Goal: Information Seeking & Learning: Learn about a topic

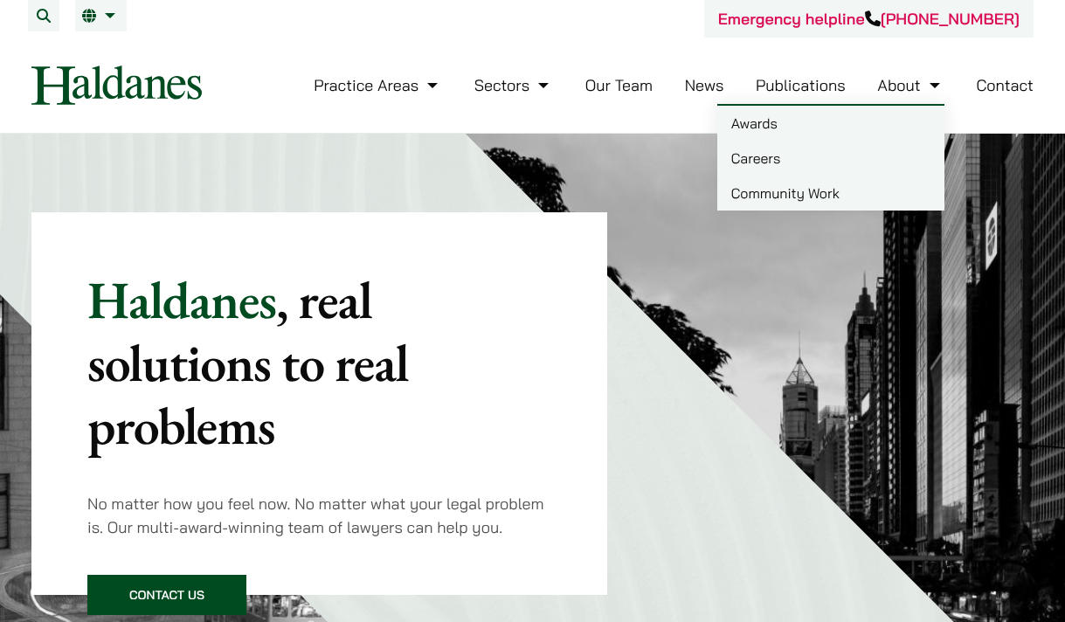
click at [779, 149] on link "Careers" at bounding box center [830, 158] width 227 height 35
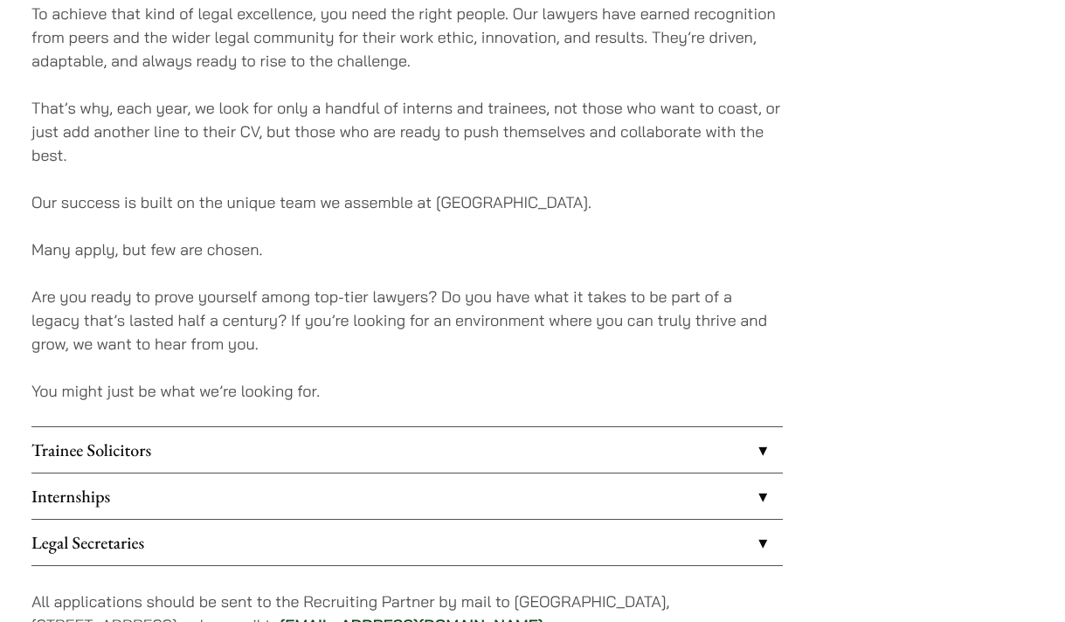
scroll to position [1417, 0]
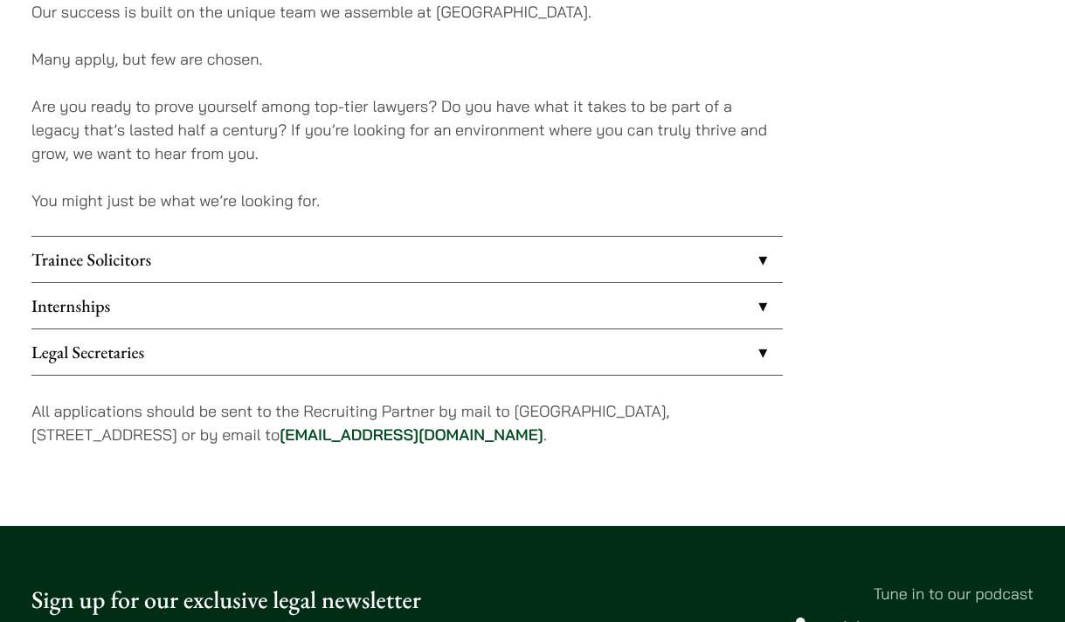
click at [454, 252] on link "Trainee Solicitors" at bounding box center [407, 259] width 752 height 45
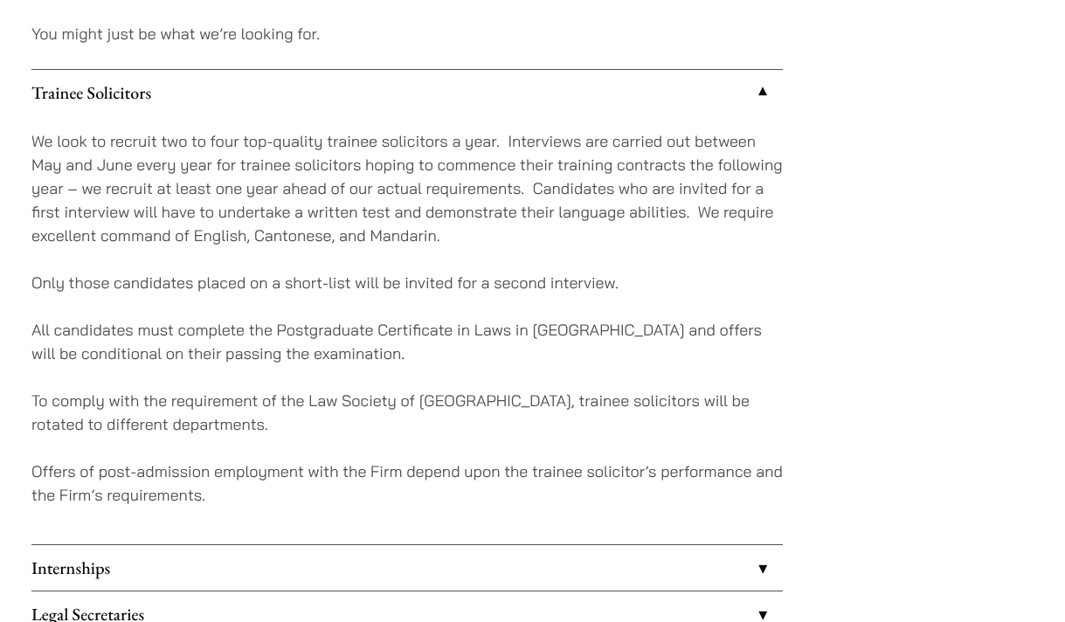
scroll to position [1597, 0]
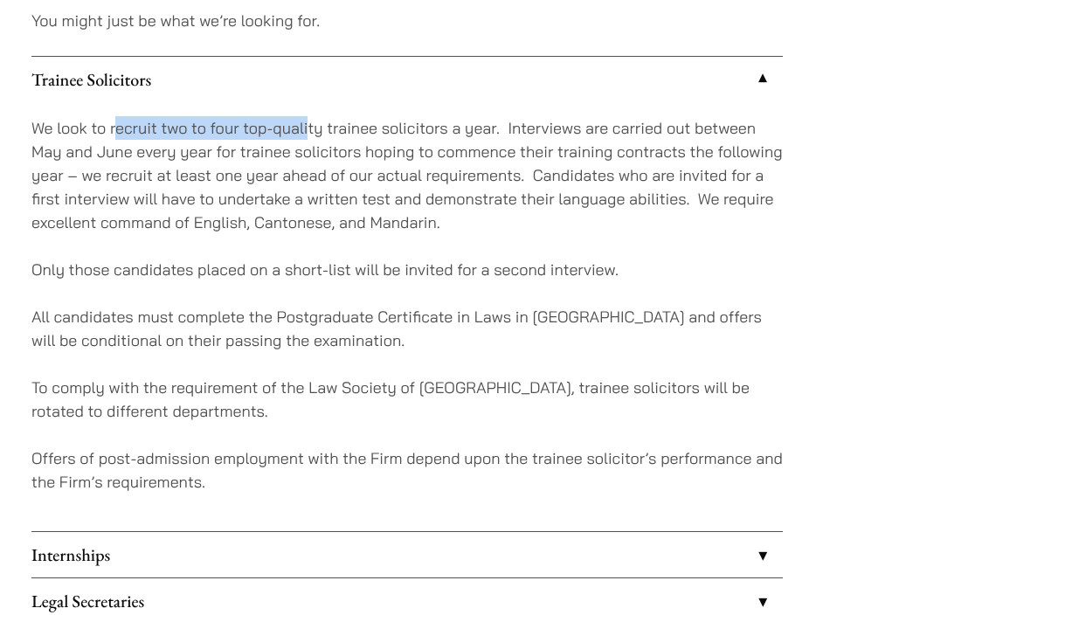
drag, startPoint x: 116, startPoint y: 133, endPoint x: 305, endPoint y: 135, distance: 188.8
click at [305, 135] on p "We look to recruit two to four top-quality trainee solicitors a year. Interview…" at bounding box center [407, 175] width 752 height 118
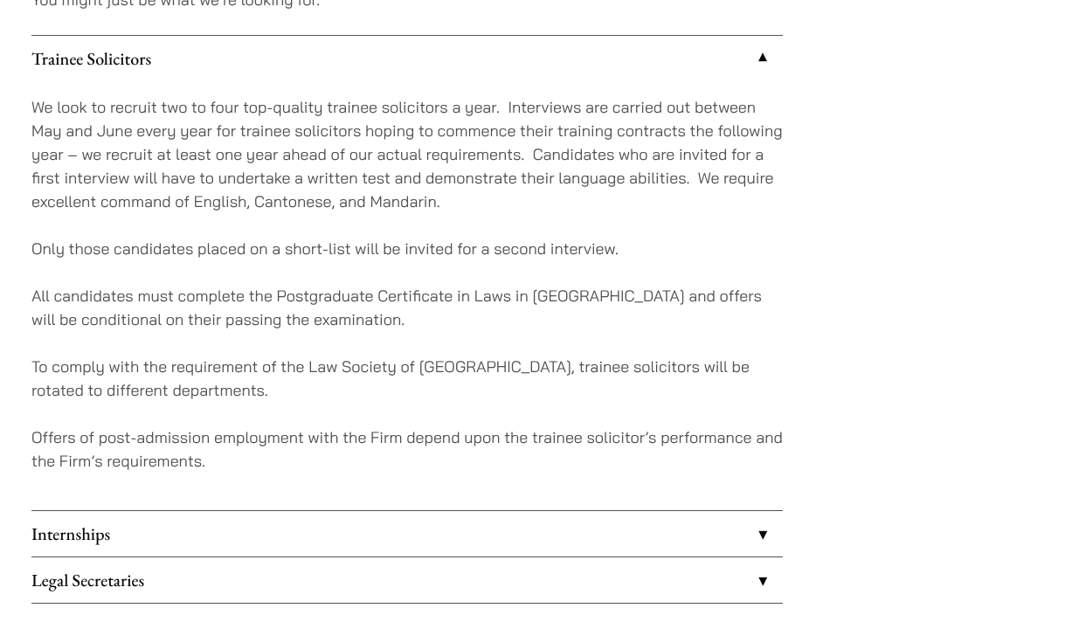
click at [354, 136] on p "We look to recruit two to four top-quality trainee solicitors a year. Interview…" at bounding box center [407, 154] width 752 height 118
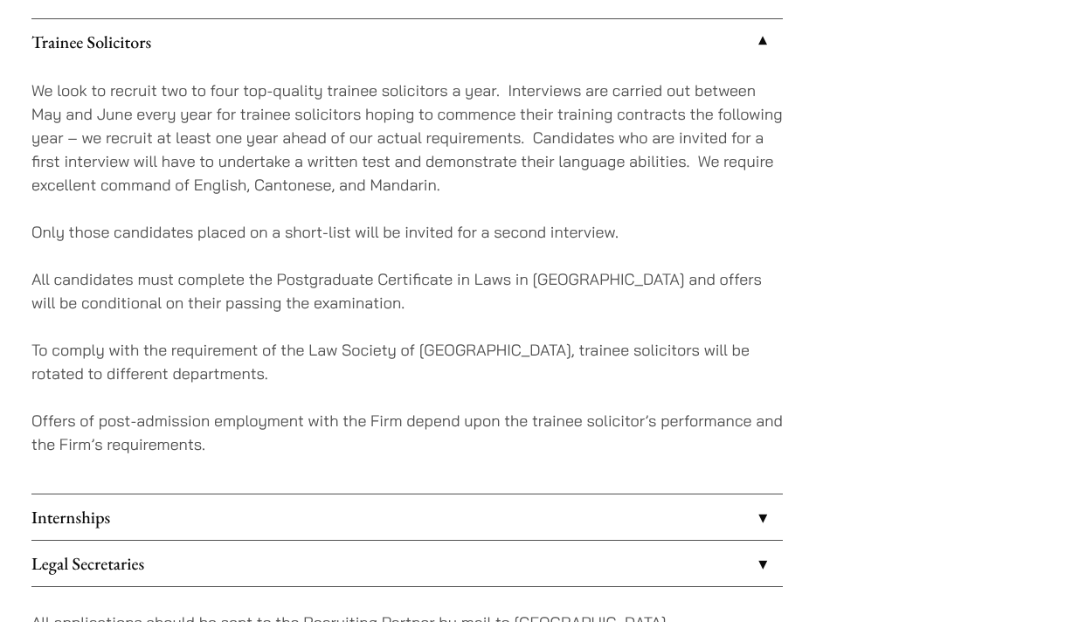
scroll to position [1637, 0]
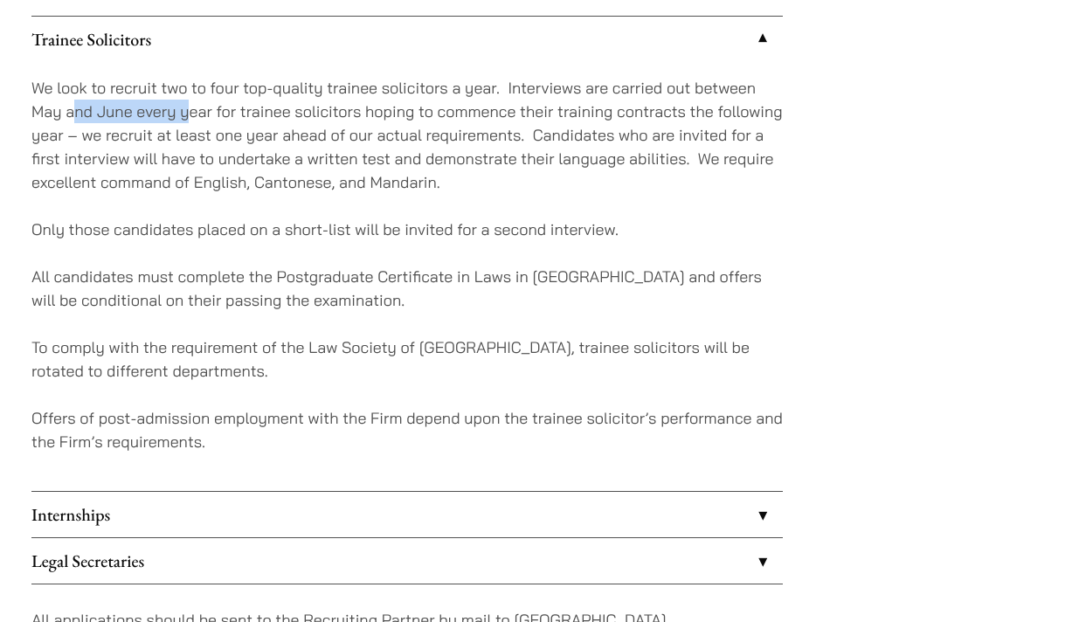
drag, startPoint x: 71, startPoint y: 121, endPoint x: 193, endPoint y: 119, distance: 122.4
click at [193, 120] on p "We look to recruit two to four top-quality trainee solicitors a year. Interview…" at bounding box center [407, 135] width 752 height 118
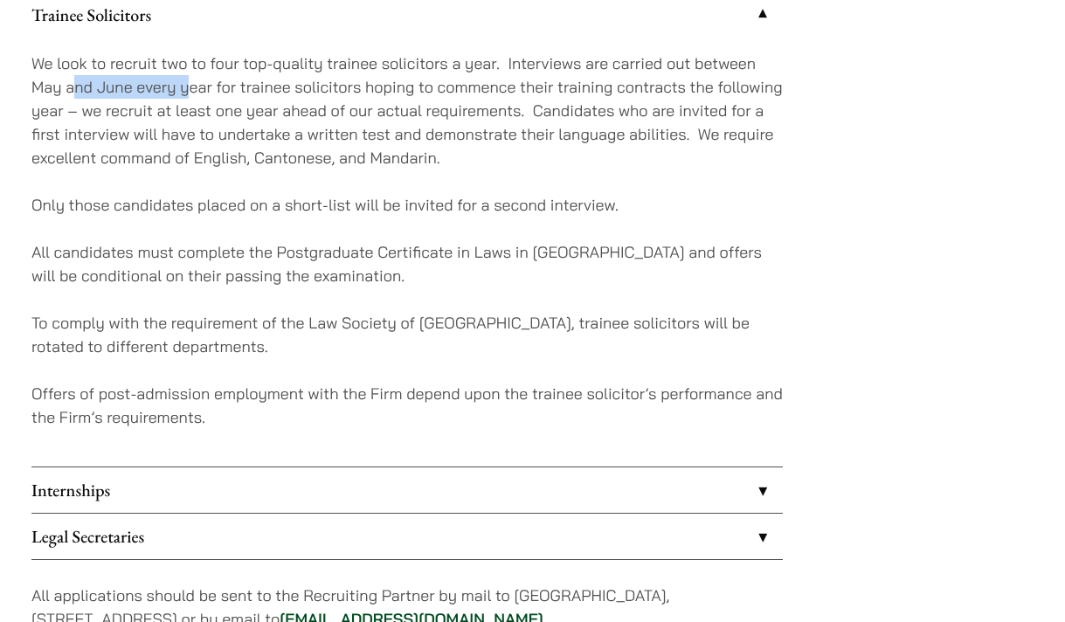
scroll to position [1664, 0]
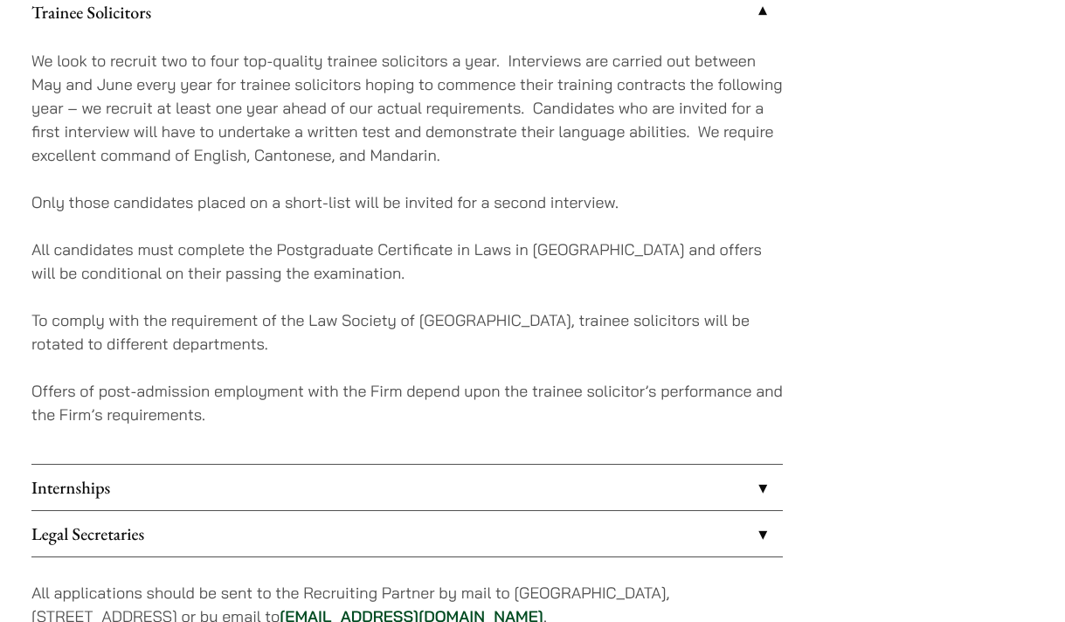
click at [236, 193] on p "Only those candidates placed on a short-list will be invited for a second inter…" at bounding box center [407, 203] width 752 height 24
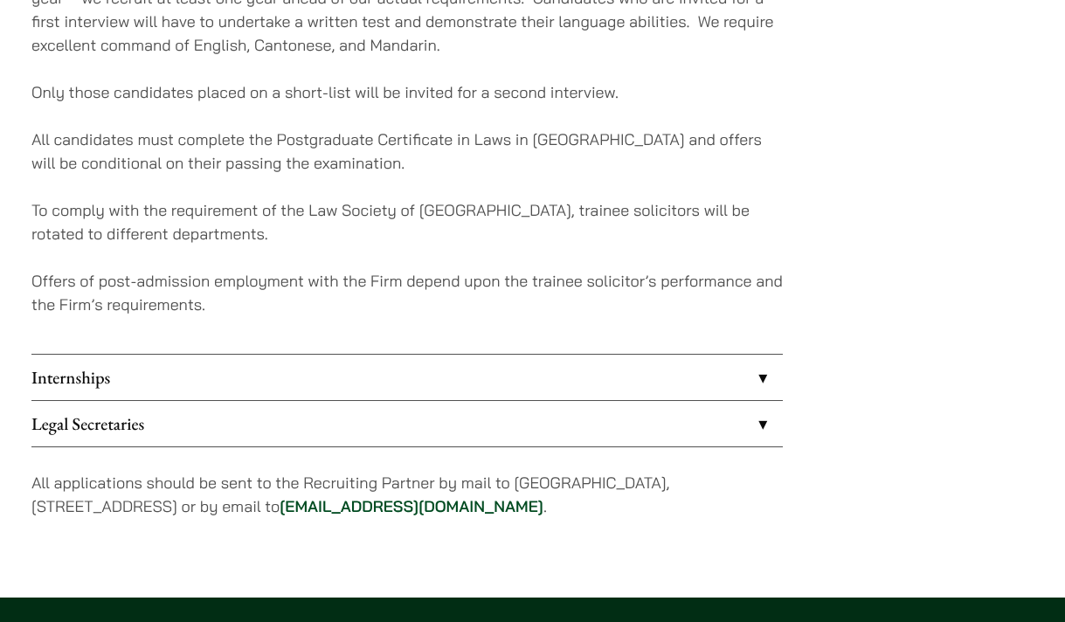
scroll to position [1776, 0]
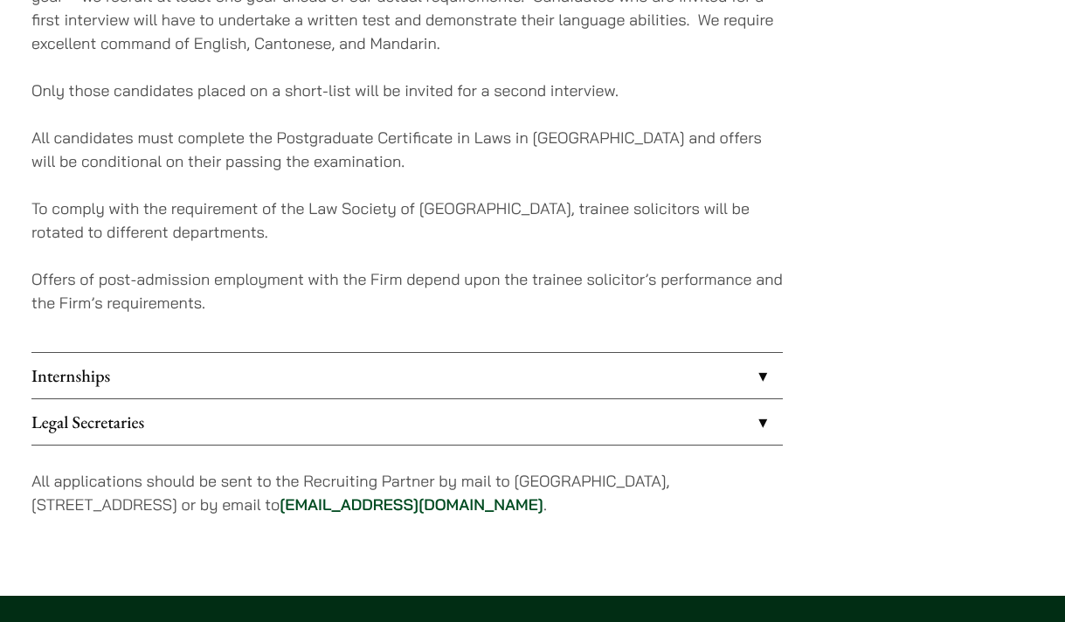
click at [279, 374] on link "Internships" at bounding box center [407, 375] width 752 height 45
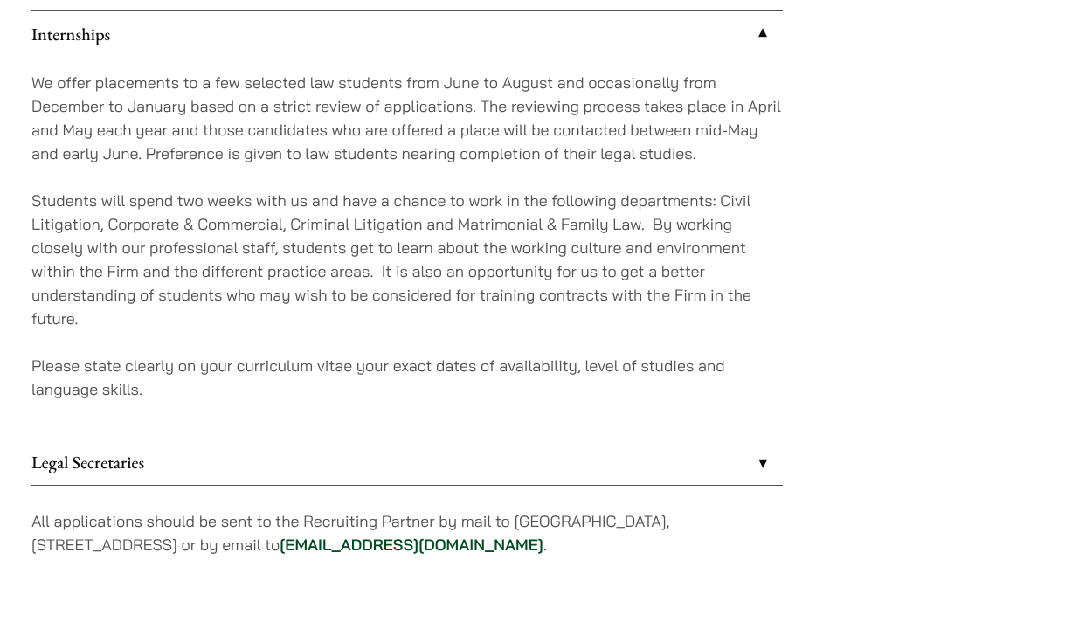
scroll to position [1687, 0]
drag, startPoint x: 242, startPoint y: 119, endPoint x: 308, endPoint y: 118, distance: 65.5
click at [308, 118] on p "We offer placements to a few selected law students from June to August and occa…" at bounding box center [407, 120] width 752 height 94
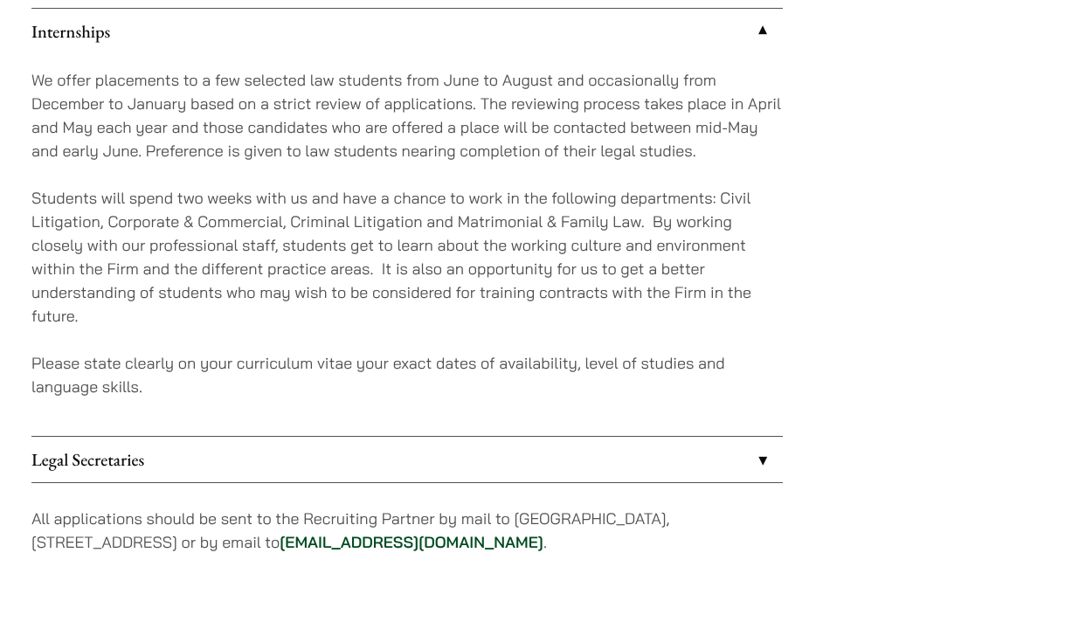
click at [329, 128] on p "We offer placements to a few selected law students from June to August and occa…" at bounding box center [407, 115] width 752 height 94
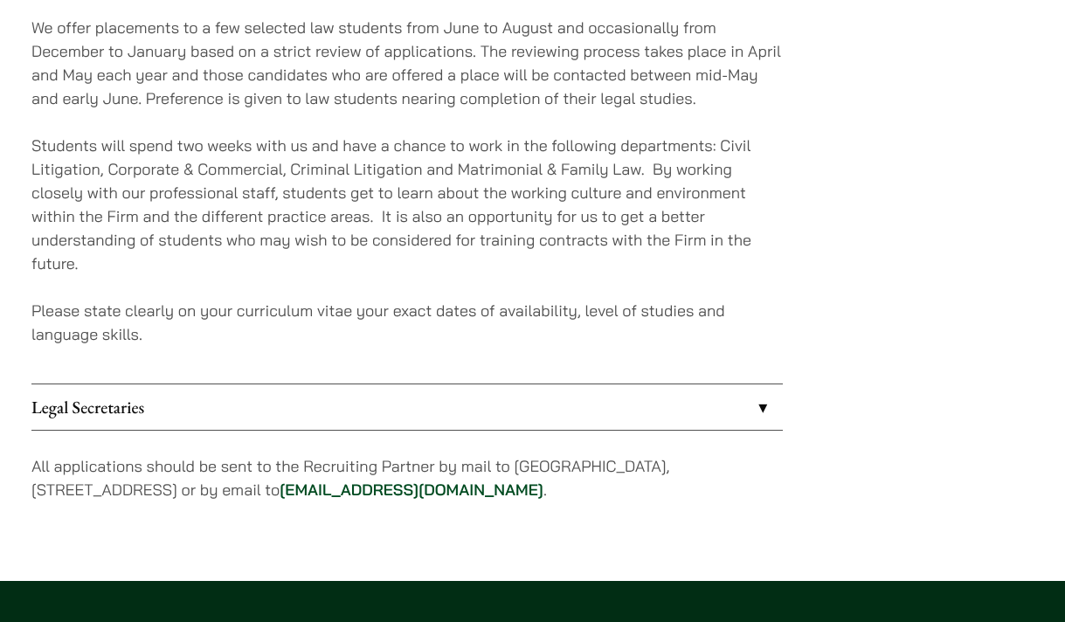
scroll to position [1741, 0]
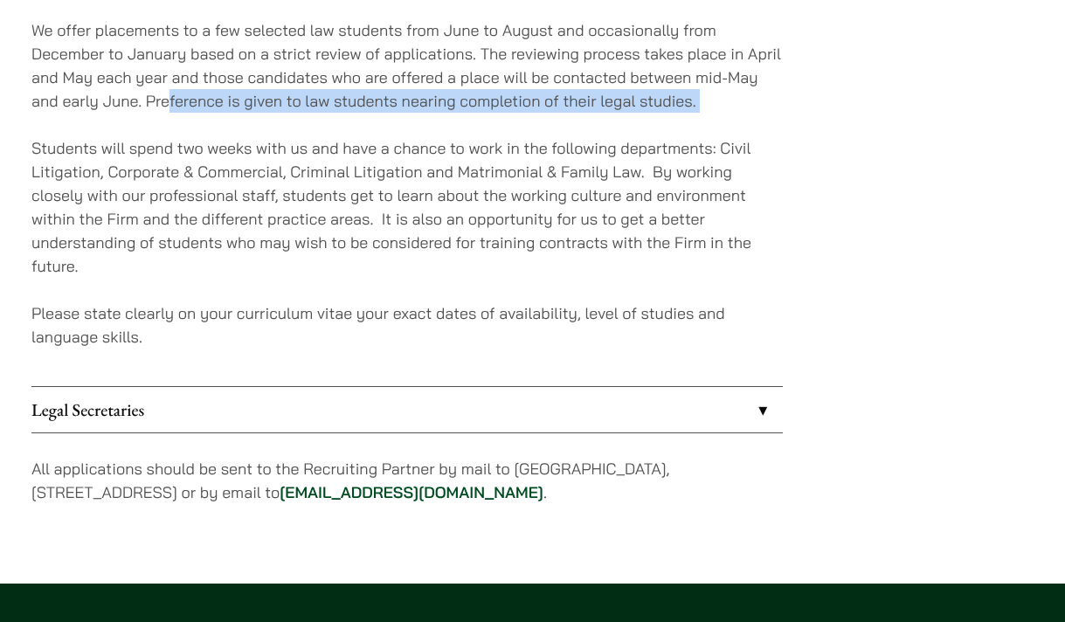
drag, startPoint x: 169, startPoint y: 104, endPoint x: 304, endPoint y: 121, distance: 136.5
click at [304, 121] on div "We offer placements to a few selected law students from June to August and occa…" at bounding box center [407, 195] width 752 height 382
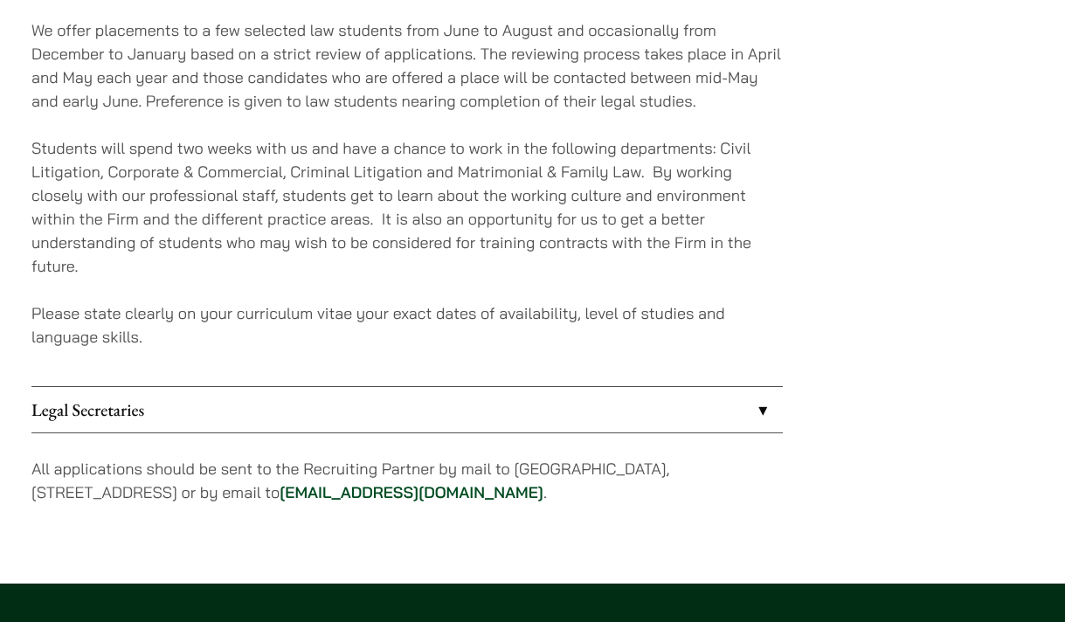
scroll to position [1737, 0]
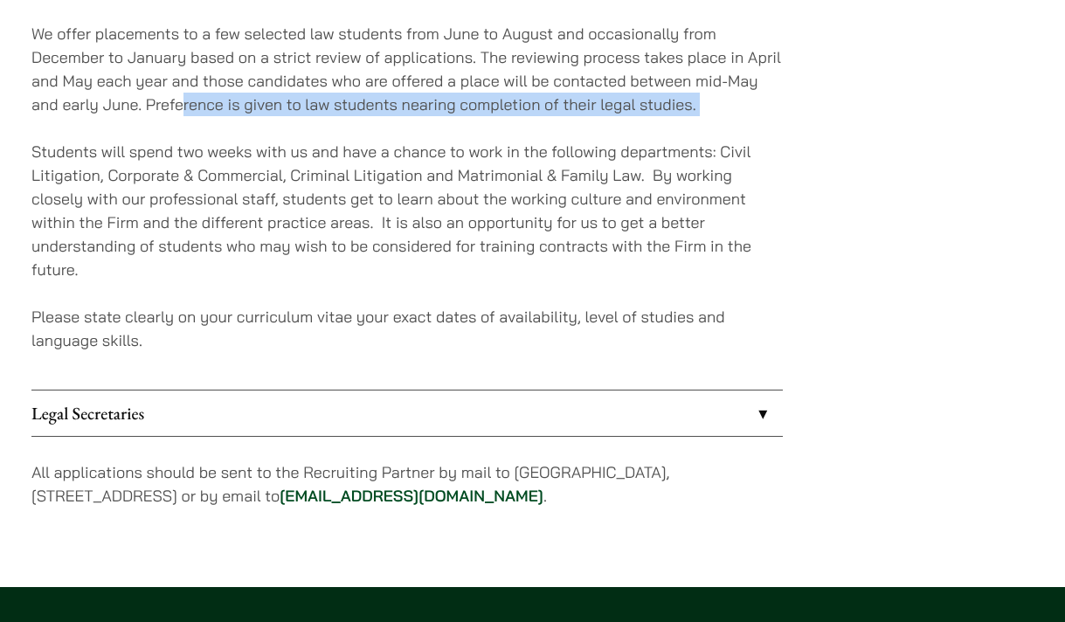
drag, startPoint x: 182, startPoint y: 112, endPoint x: 375, endPoint y: 121, distance: 193.4
click at [375, 121] on div "We offer placements to a few selected law students from June to August and occa…" at bounding box center [407, 199] width 752 height 382
click at [375, 126] on div "We offer placements to a few selected law students from June to August and occa…" at bounding box center [407, 199] width 752 height 382
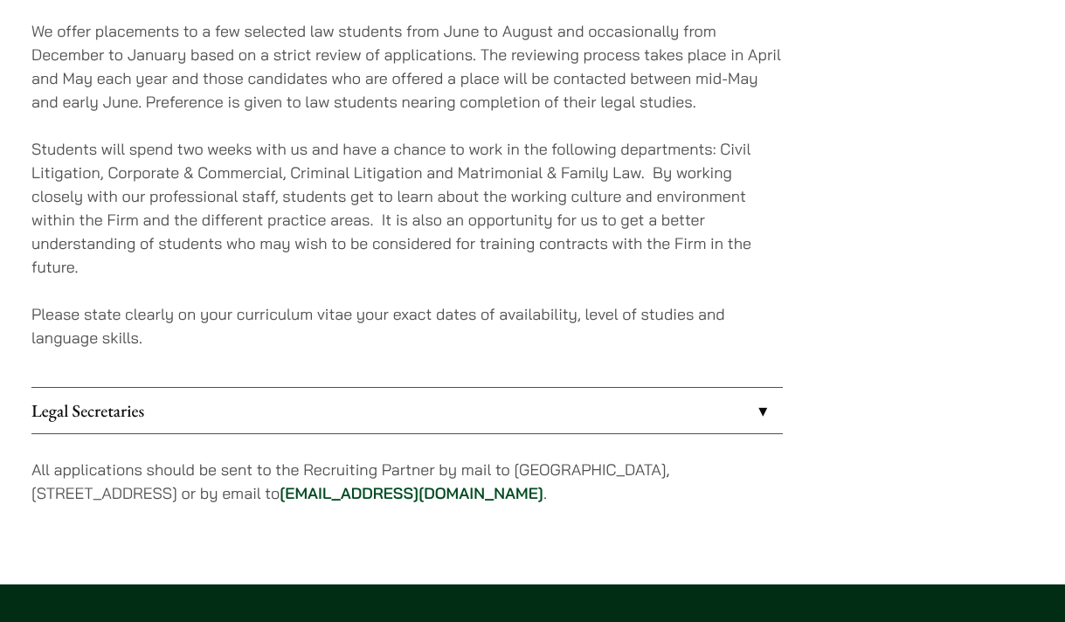
scroll to position [1735, 0]
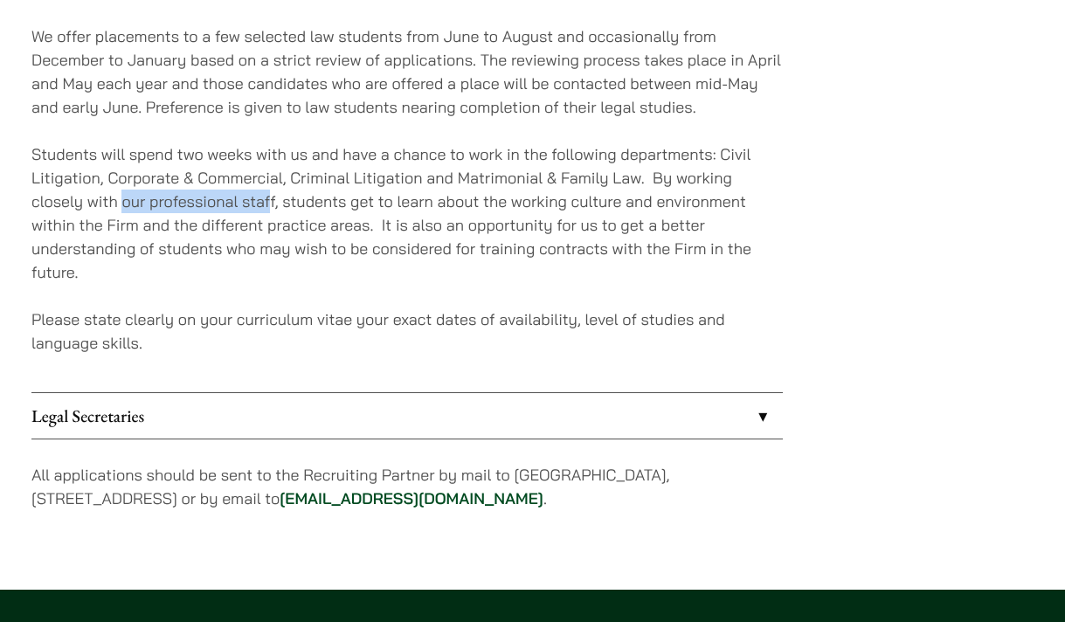
drag, startPoint x: 124, startPoint y: 190, endPoint x: 268, endPoint y: 190, distance: 144.2
click at [268, 190] on p "Students will spend two weeks with us and have a chance to work in the followin…" at bounding box center [407, 213] width 752 height 142
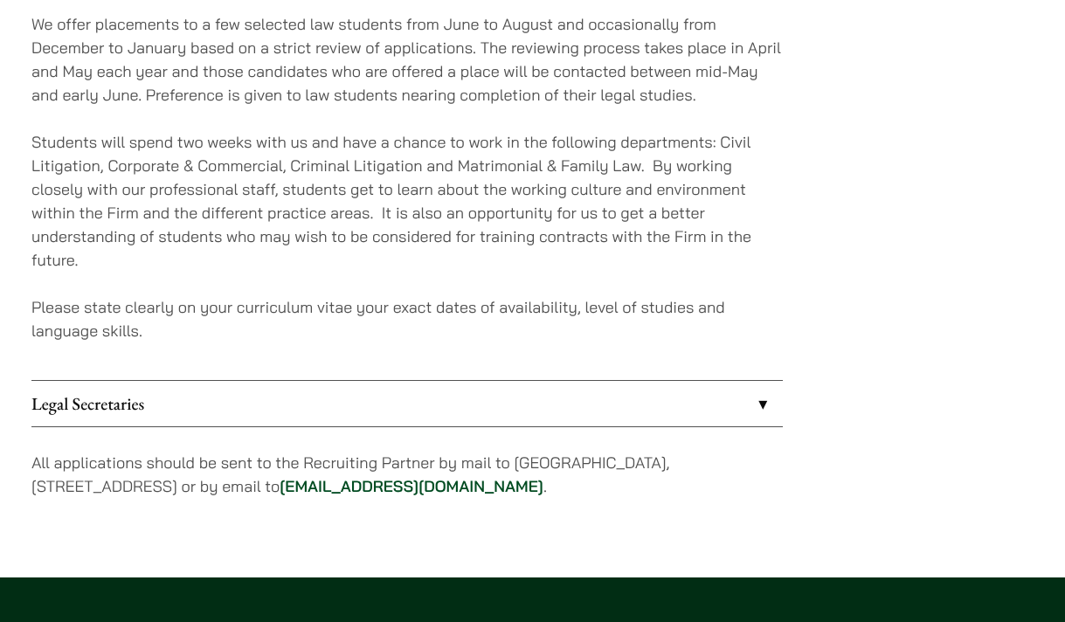
click at [272, 208] on p "Students will spend two weeks with us and have a chance to work in the followin…" at bounding box center [407, 201] width 752 height 142
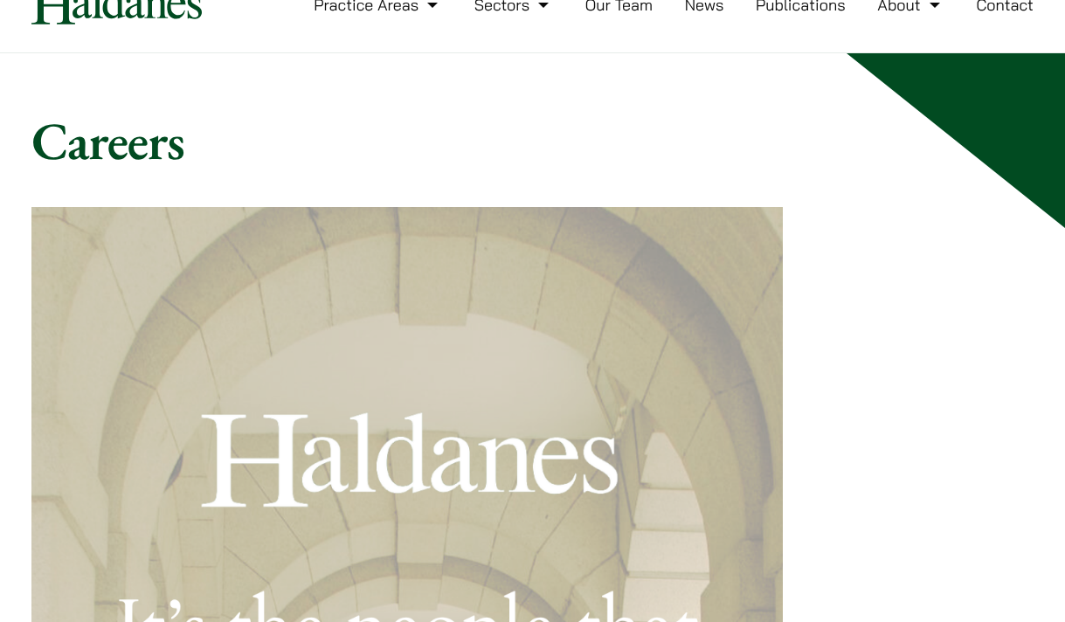
scroll to position [0, 0]
